Goal: Transaction & Acquisition: Purchase product/service

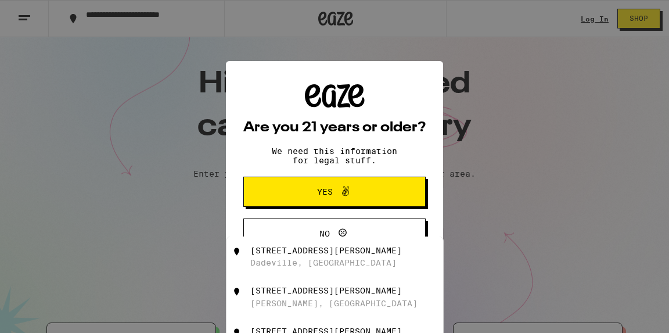
click at [283, 295] on div "[STREET_ADDRESS][PERSON_NAME]" at bounding box center [326, 290] width 152 height 9
type input "[STREET_ADDRESS][PERSON_NAME][PERSON_NAME]"
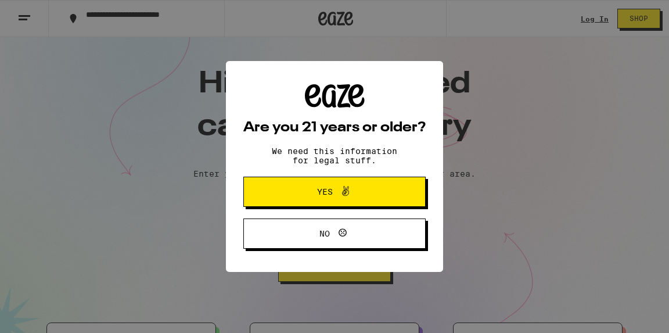
click at [299, 202] on button "Yes" at bounding box center [334, 192] width 182 height 30
